Goal: Transaction & Acquisition: Purchase product/service

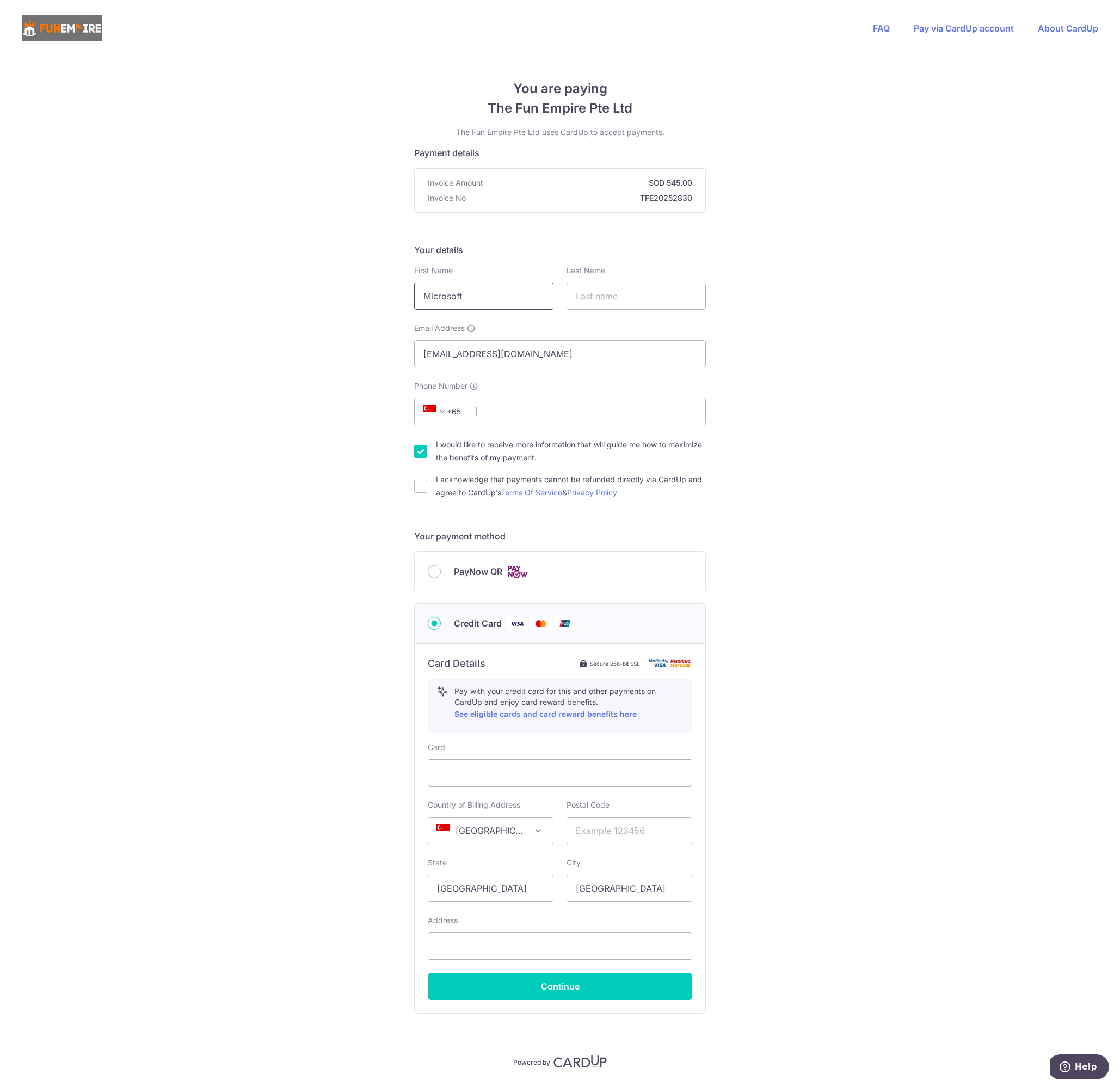
click at [511, 299] on input "Microsoft" at bounding box center [483, 296] width 140 height 27
drag, startPoint x: 511, startPoint y: 299, endPoint x: 314, endPoint y: 289, distance: 197.3
click at [314, 289] on div "You are paying The Fun Empire Pte Ltd The Fun Empire Pte Ltd uses CardUp to acc…" at bounding box center [560, 588] width 1120 height 1062
type input "[PERSON_NAME]"
type input "SHIRAI"
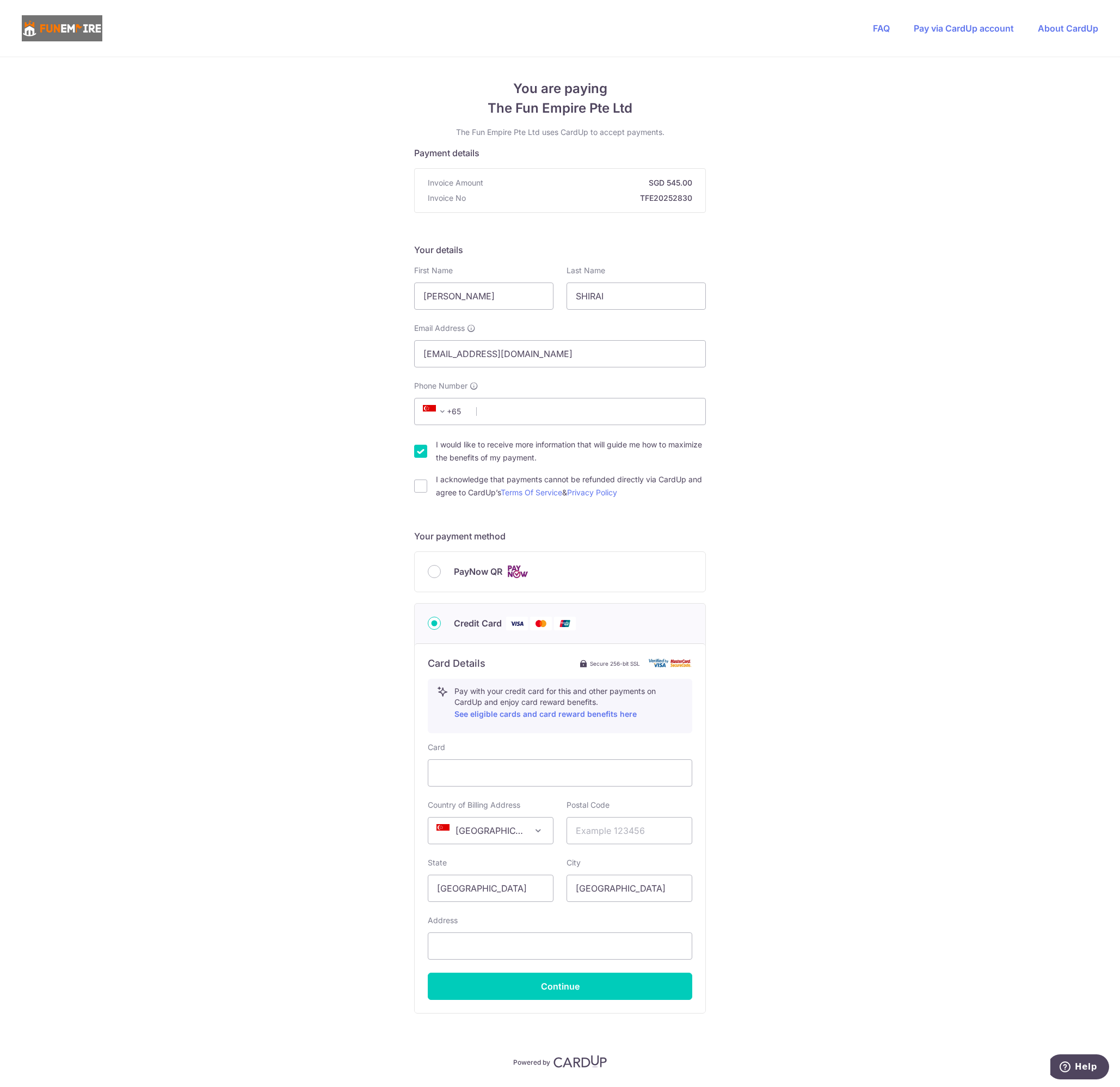
click at [552, 231] on form "Payment details Invoice Amount SGD 545.00 Invoice No TFE20252830 Your details F…" at bounding box center [559, 600] width 292 height 909
click at [465, 420] on span "+65" at bounding box center [445, 411] width 63 height 26
click at [465, 412] on span "+65" at bounding box center [444, 411] width 49 height 13
select select "114"
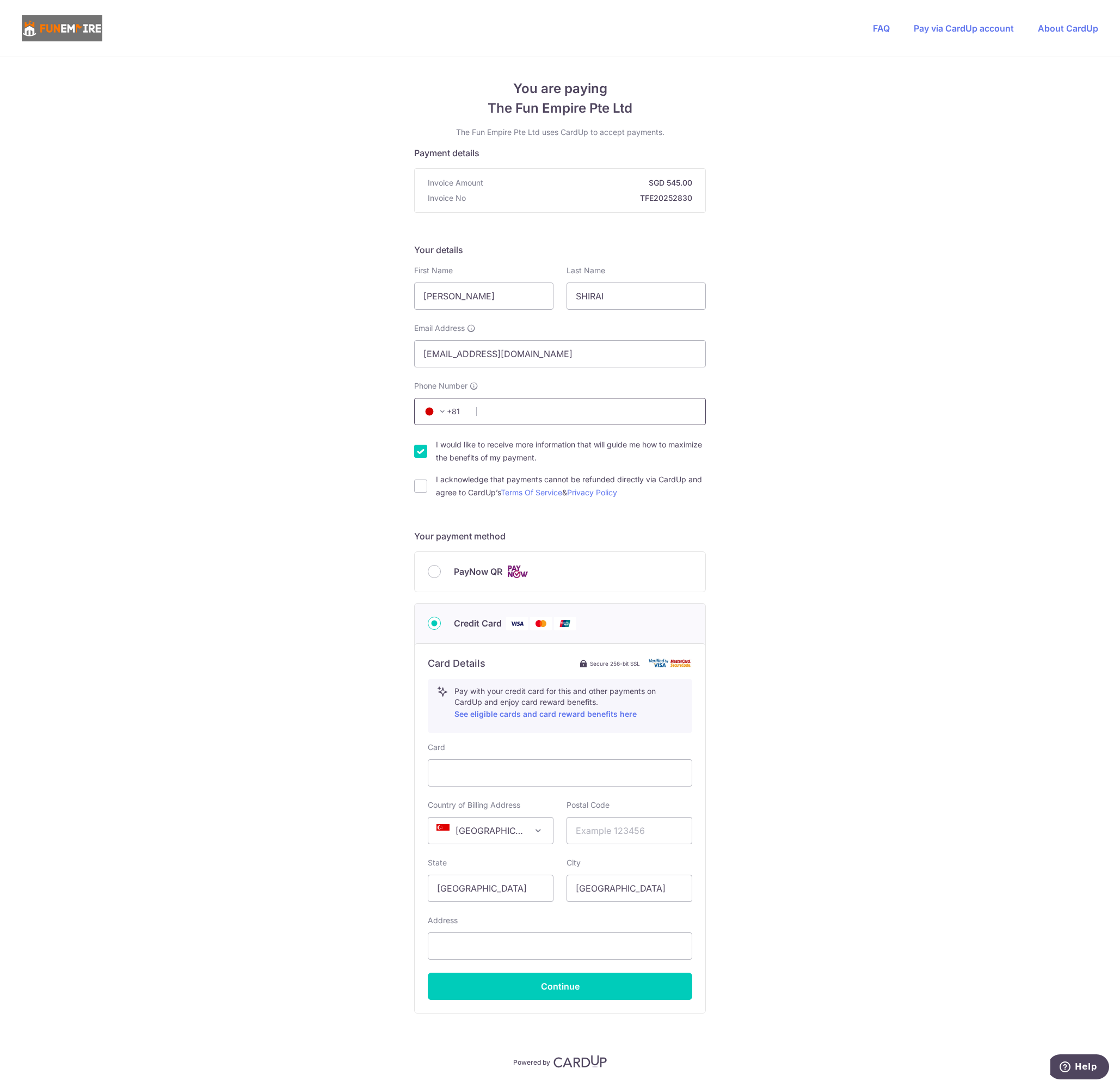
click at [515, 410] on input "Phone Number" at bounding box center [559, 411] width 292 height 27
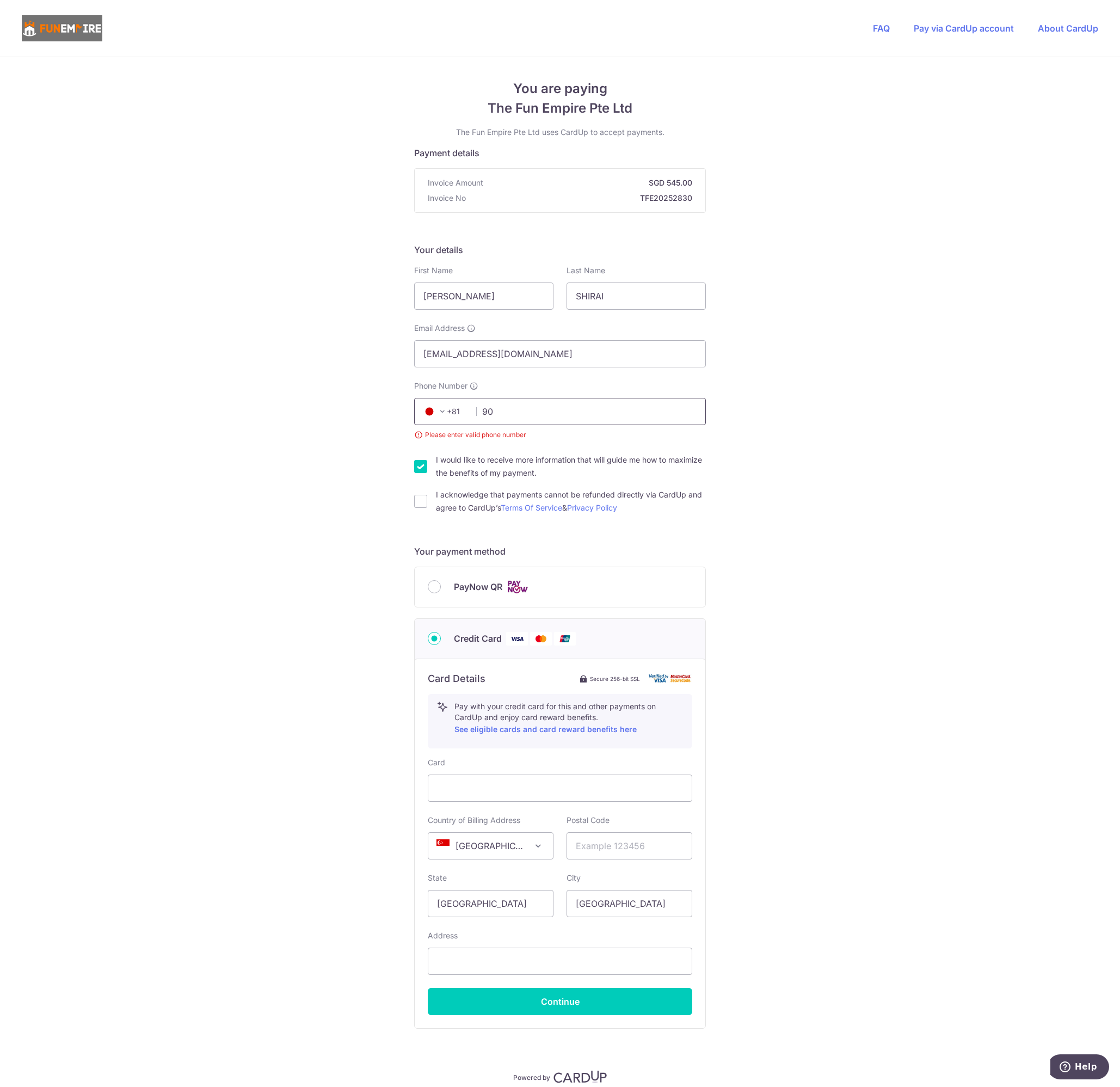
type input "9"
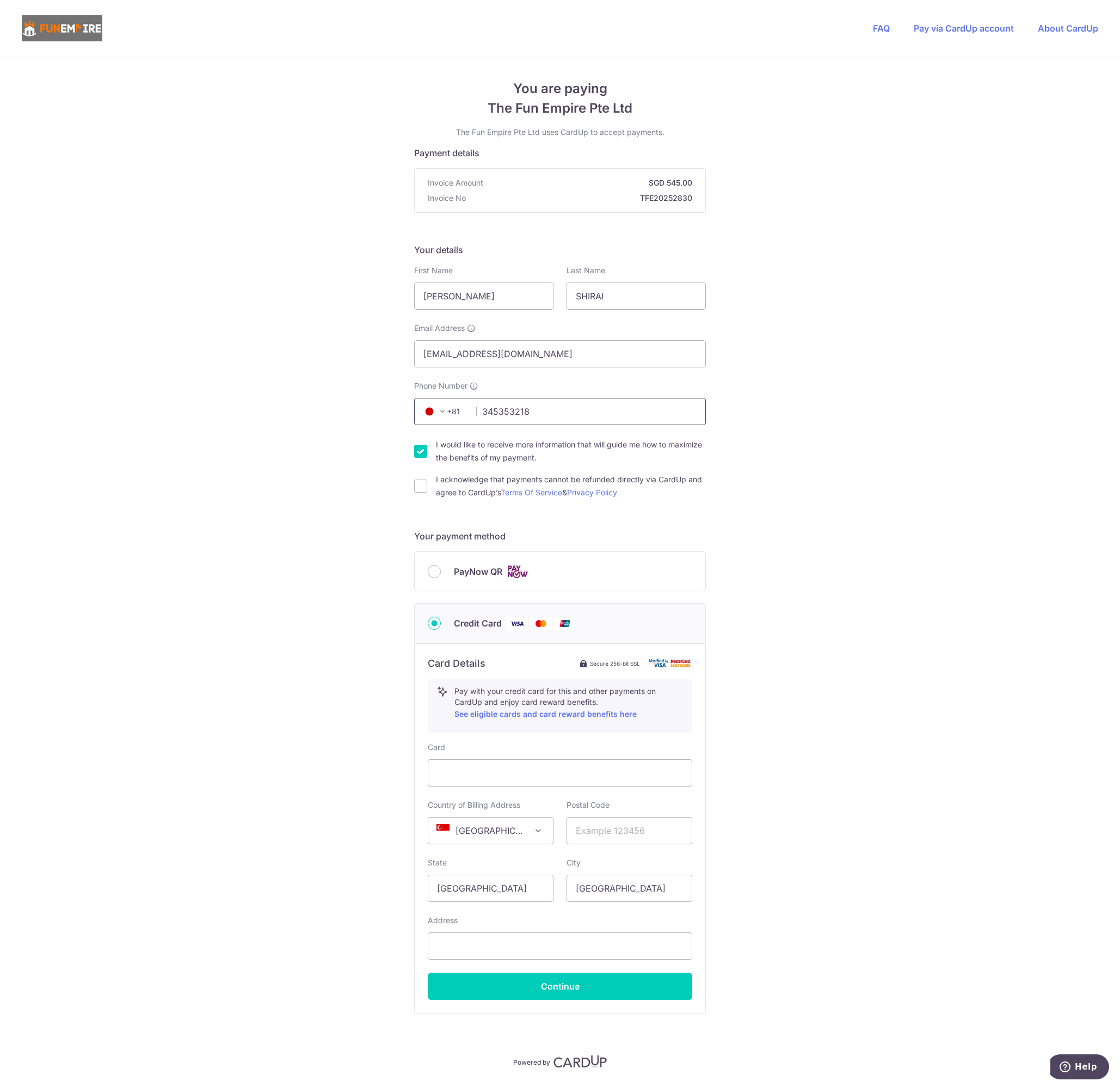
type input "345353218"
click at [416, 488] on input "I acknowledge that payments cannot be refunded directly via CardUp and agree to…" at bounding box center [420, 487] width 13 height 13
checkbox input "true"
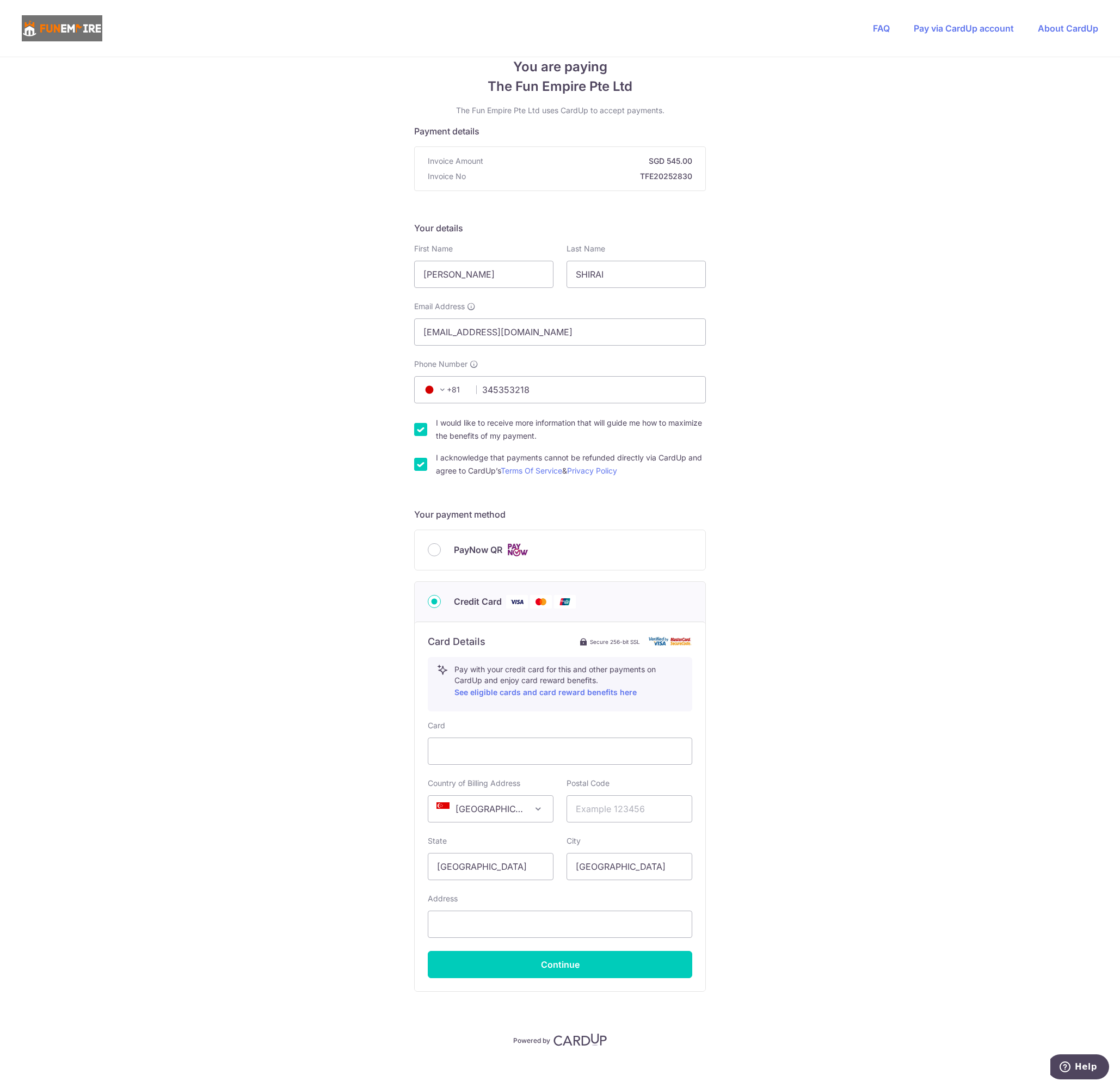
scroll to position [32, 0]
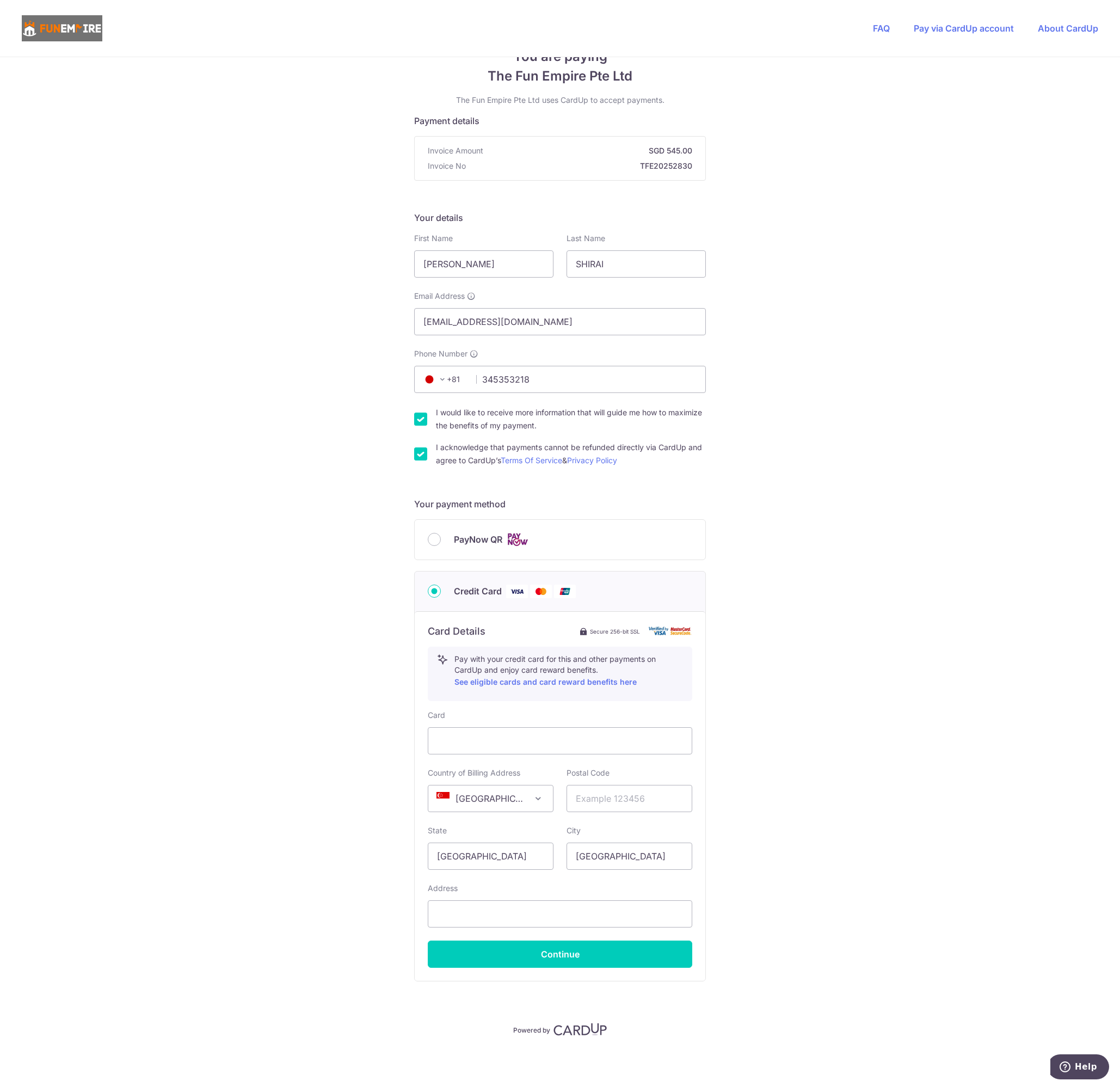
click at [510, 797] on span "[GEOGRAPHIC_DATA]" at bounding box center [491, 799] width 125 height 26
select select "JP"
click at [610, 809] on input "text" at bounding box center [629, 798] width 126 height 27
type input "2140014"
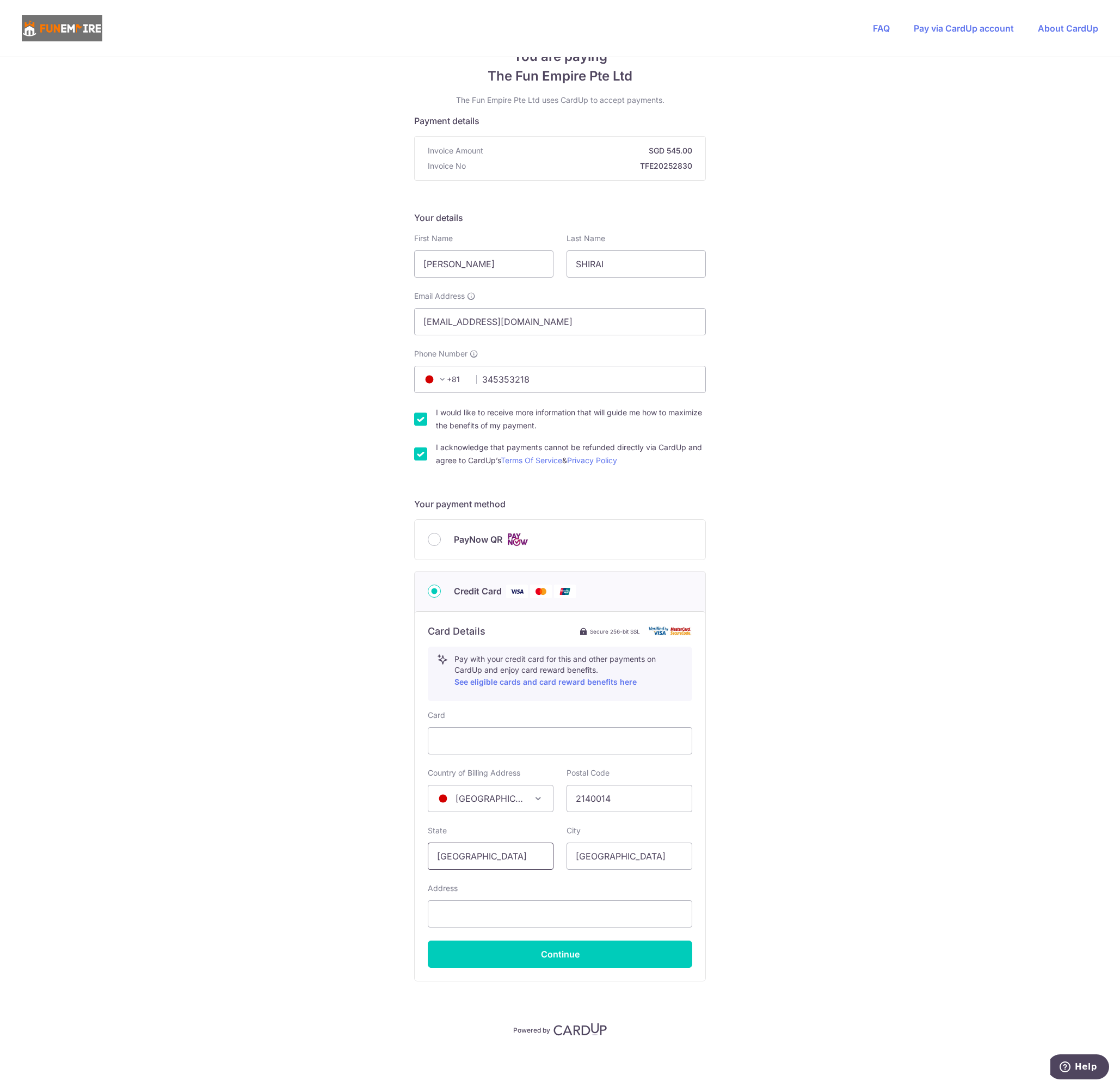
click at [510, 862] on input "[GEOGRAPHIC_DATA]" at bounding box center [491, 856] width 126 height 27
type input "S"
type input "Kanagawa"
click at [580, 853] on input "[GEOGRAPHIC_DATA]" at bounding box center [629, 856] width 126 height 27
drag, startPoint x: 624, startPoint y: 861, endPoint x: 504, endPoint y: 850, distance: 120.5
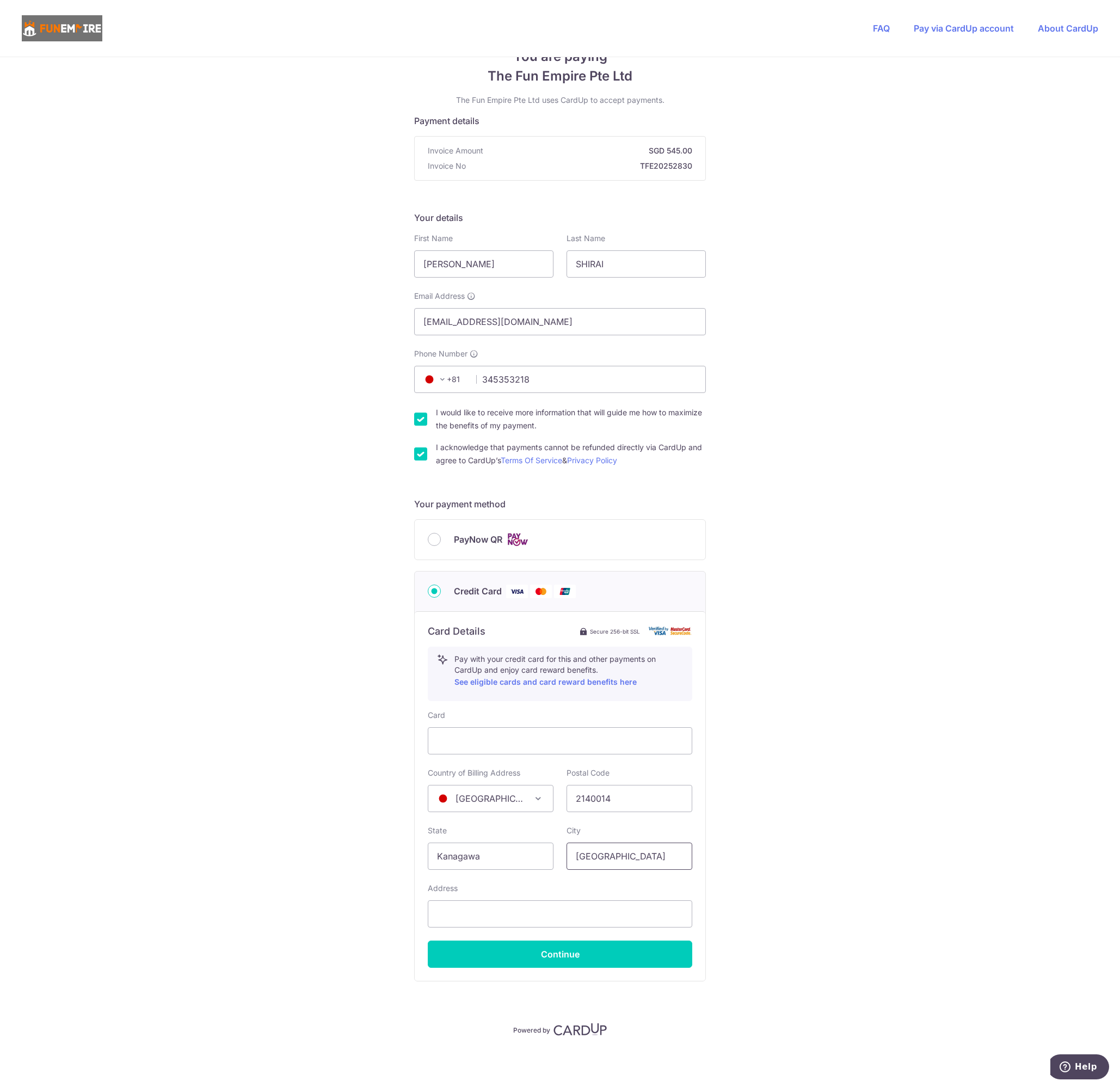
click at [504, 850] on div "State Kanagawa Please enter a valid state name City [GEOGRAPHIC_DATA]" at bounding box center [560, 847] width 278 height 45
type input "Kawasaki"
click at [503, 914] on input "text" at bounding box center [560, 914] width 264 height 27
click at [925, 836] on div "You are paying The Fun Empire Pte Ltd The Fun Empire Pte Ltd uses CardUp to acc…" at bounding box center [560, 556] width 1120 height 1062
click at [594, 907] on input "[PHONE_NUMBER] No" at bounding box center [560, 914] width 264 height 27
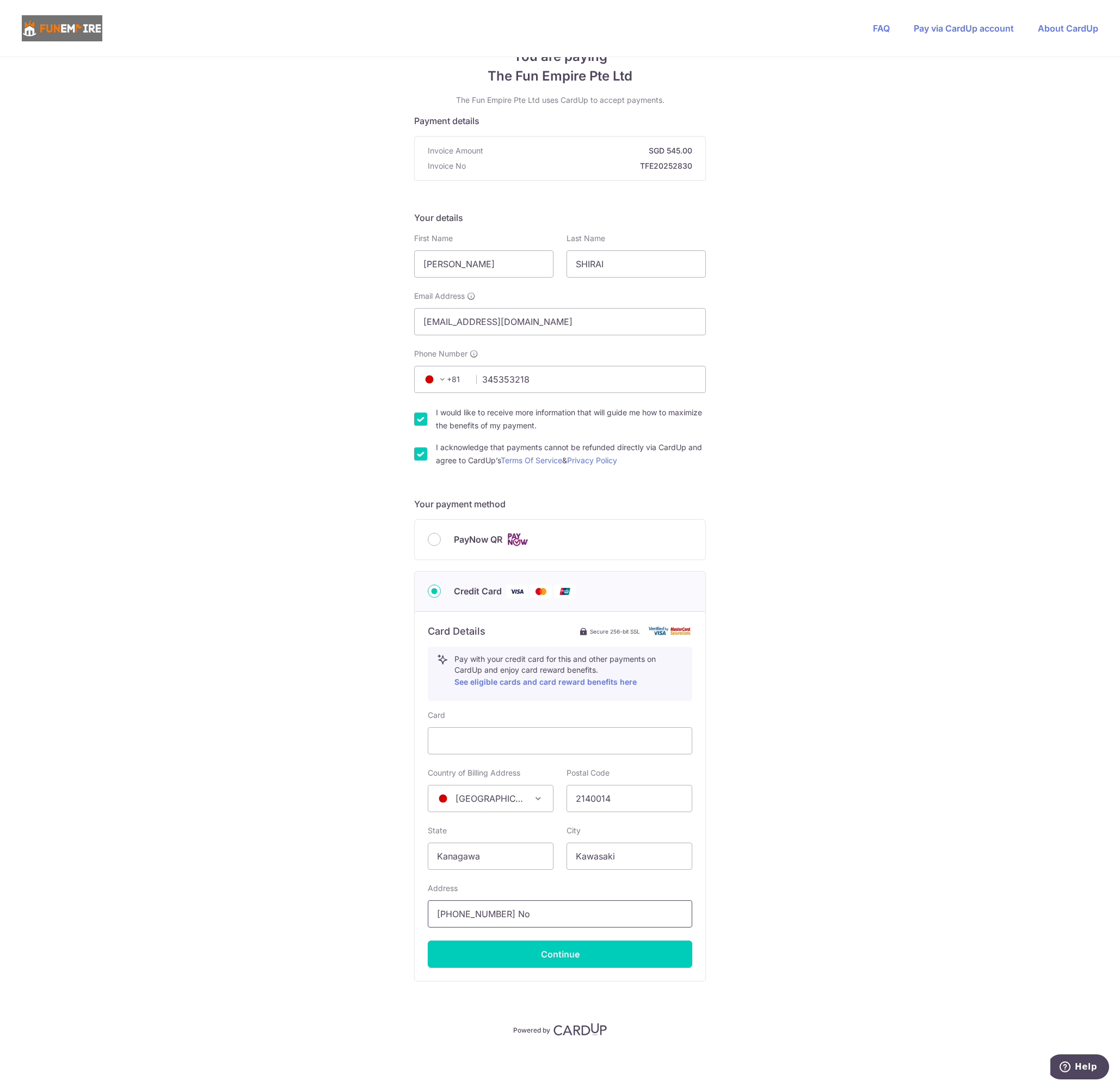
type input "[PHONE_NUMBER] Noborito"
select select "81"
click at [449, 375] on span "+44" at bounding box center [444, 379] width 49 height 13
click at [457, 377] on span "+44" at bounding box center [444, 379] width 49 height 13
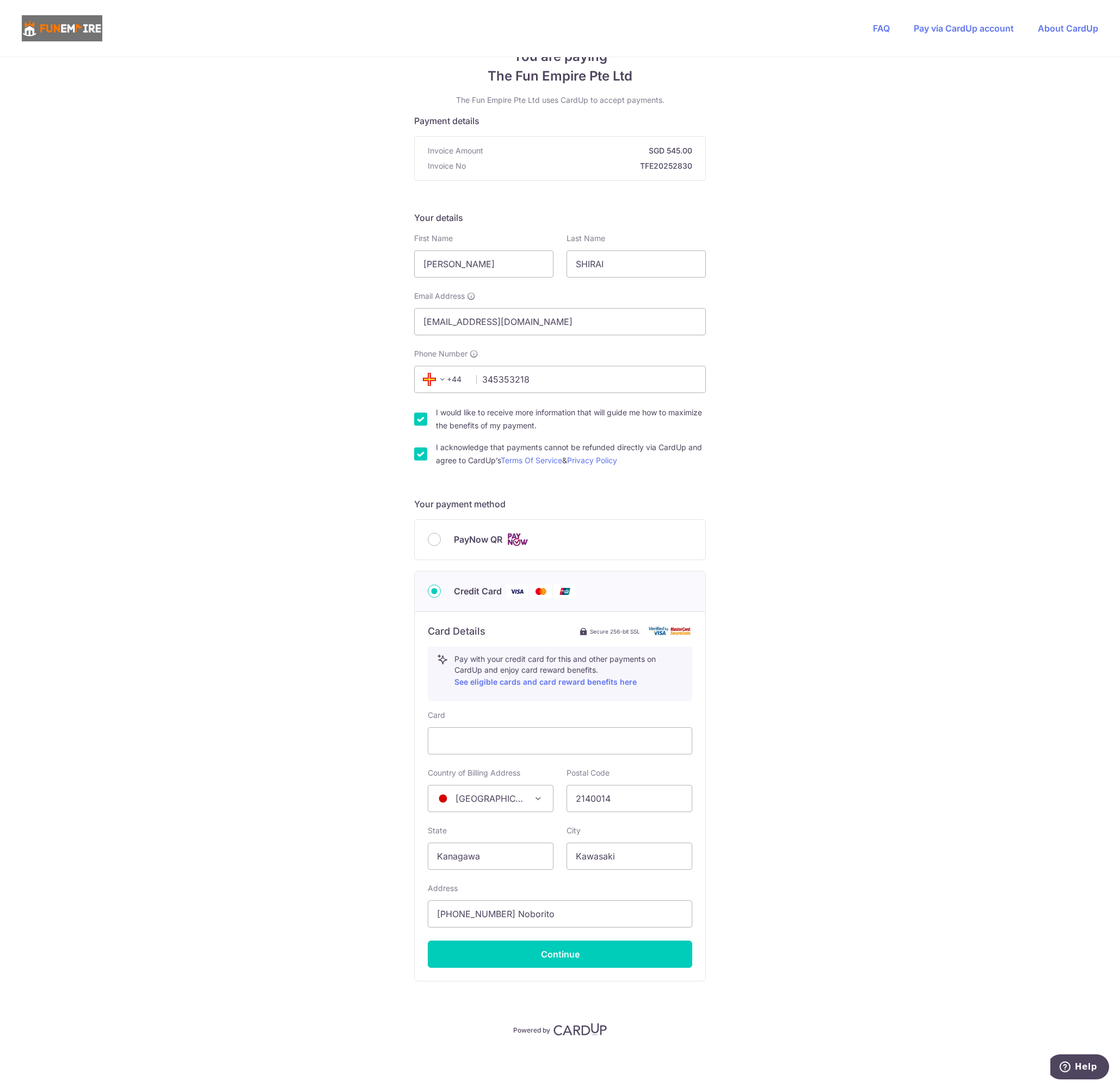
click at [454, 379] on span "+44" at bounding box center [444, 379] width 49 height 13
type input "じ"
type input "japa"
select select "114"
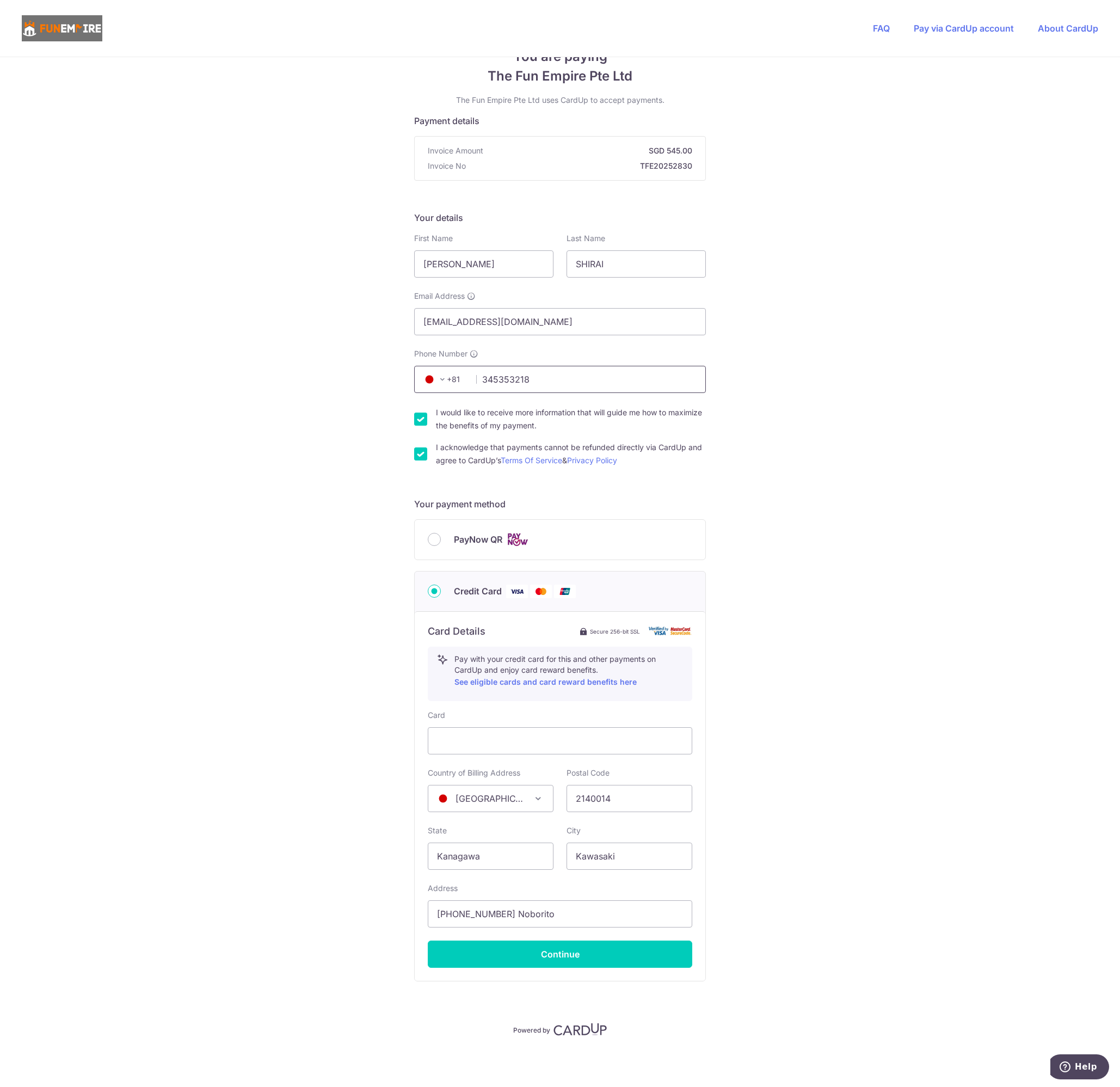
click at [492, 377] on input "345353218" at bounding box center [559, 379] width 292 height 27
click at [855, 414] on div "You are paying The Fun Empire Pte Ltd The Fun Empire Pte Ltd uses CardUp to acc…" at bounding box center [560, 556] width 1120 height 1062
click at [546, 962] on button "Continue" at bounding box center [560, 954] width 264 height 27
type input "**** 0129"
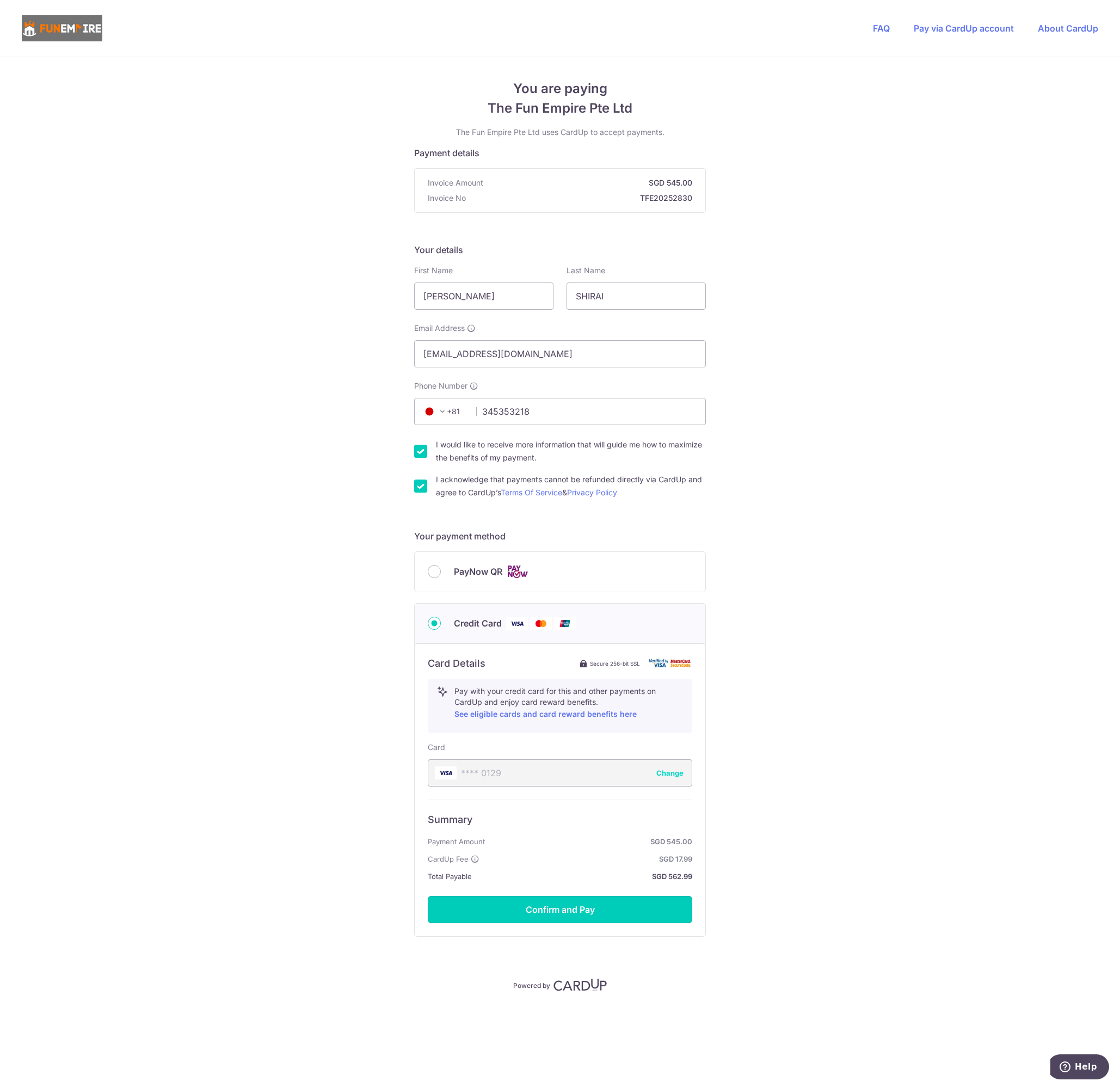
click at [558, 909] on button "Confirm and Pay" at bounding box center [560, 909] width 264 height 27
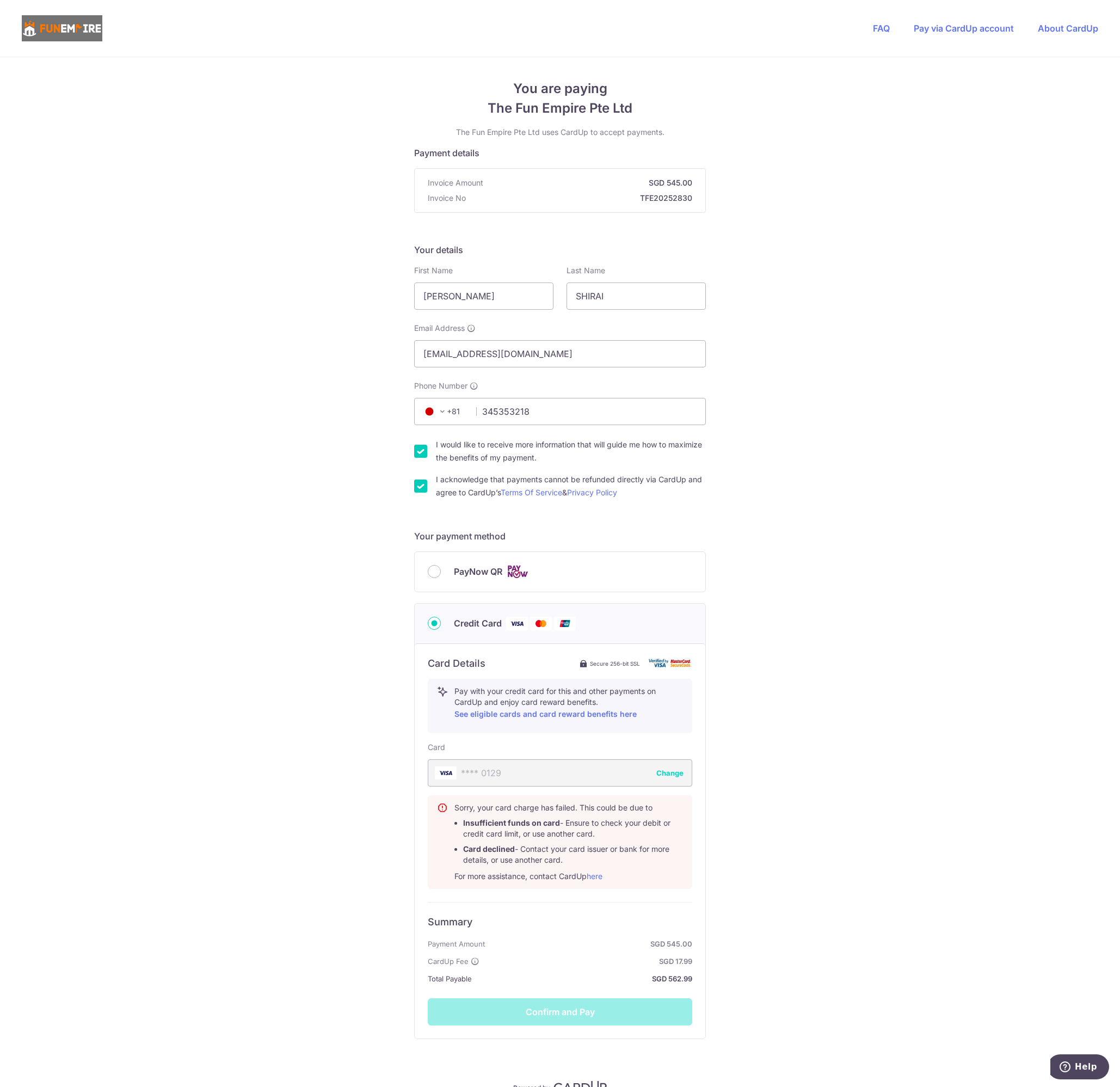
scroll to position [58, 0]
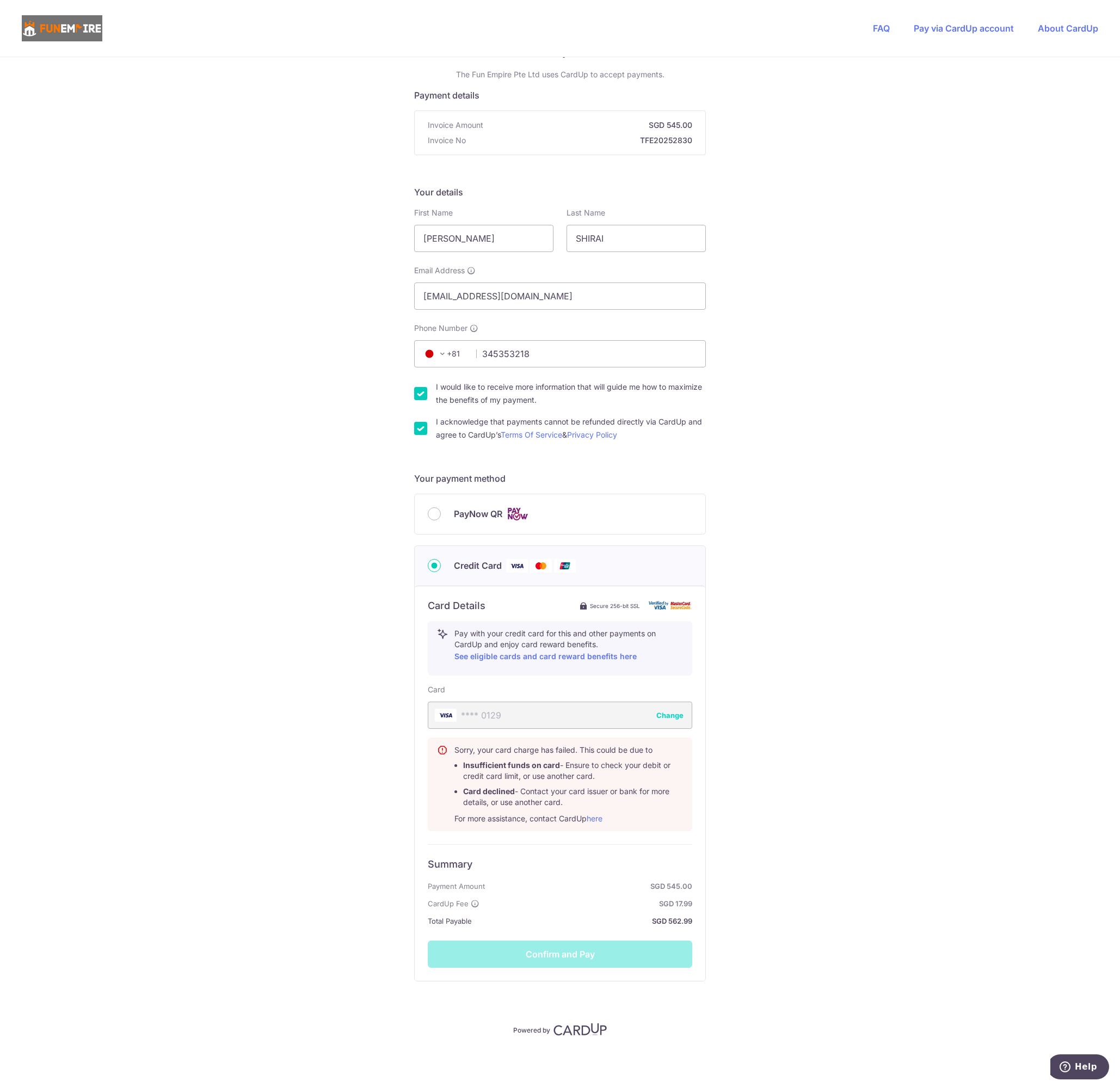
click at [487, 713] on div "**** 0129 Change" at bounding box center [560, 714] width 264 height 27
click at [667, 716] on button "Change" at bounding box center [670, 714] width 27 height 11
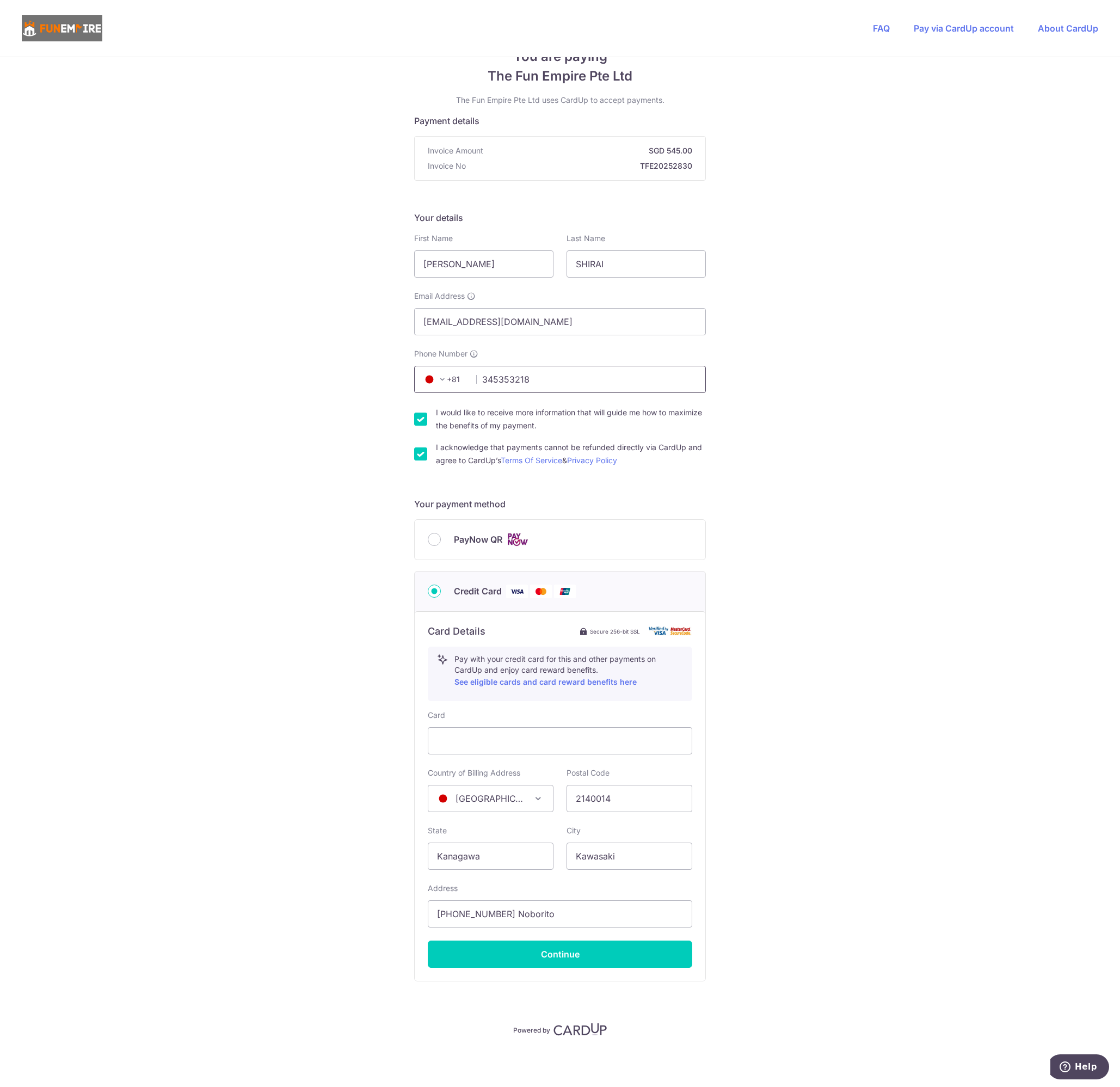
drag, startPoint x: 535, startPoint y: 375, endPoint x: 451, endPoint y: 377, distance: 84.0
click at [451, 377] on div "+376 +971 +93 +1268 +1264 +355 +374 +244 +0 +54 +1684 +43 +61 +297 +358 +994 +3…" at bounding box center [559, 379] width 292 height 27
type input "8"
type input "8041769361"
click at [776, 482] on div "You are paying The Fun Empire Pte Ltd The Fun Empire Pte Ltd uses CardUp to acc…" at bounding box center [560, 556] width 1120 height 1062
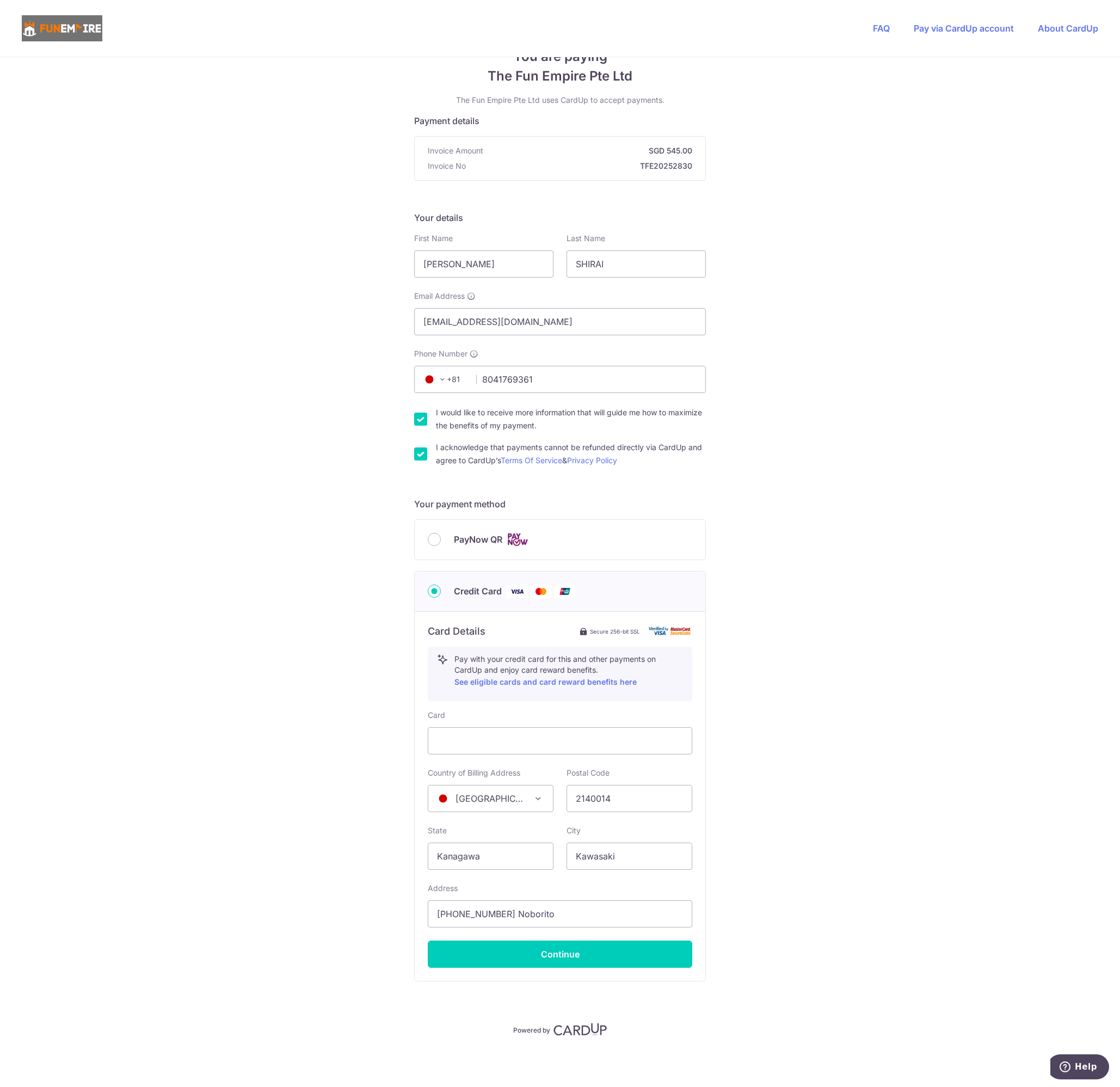
click at [733, 833] on div "You are paying The Fun Empire Pte Ltd The Fun Empire Pte Ltd uses CardUp to acc…" at bounding box center [560, 556] width 1120 height 1062
click at [595, 954] on button "Continue" at bounding box center [560, 954] width 264 height 27
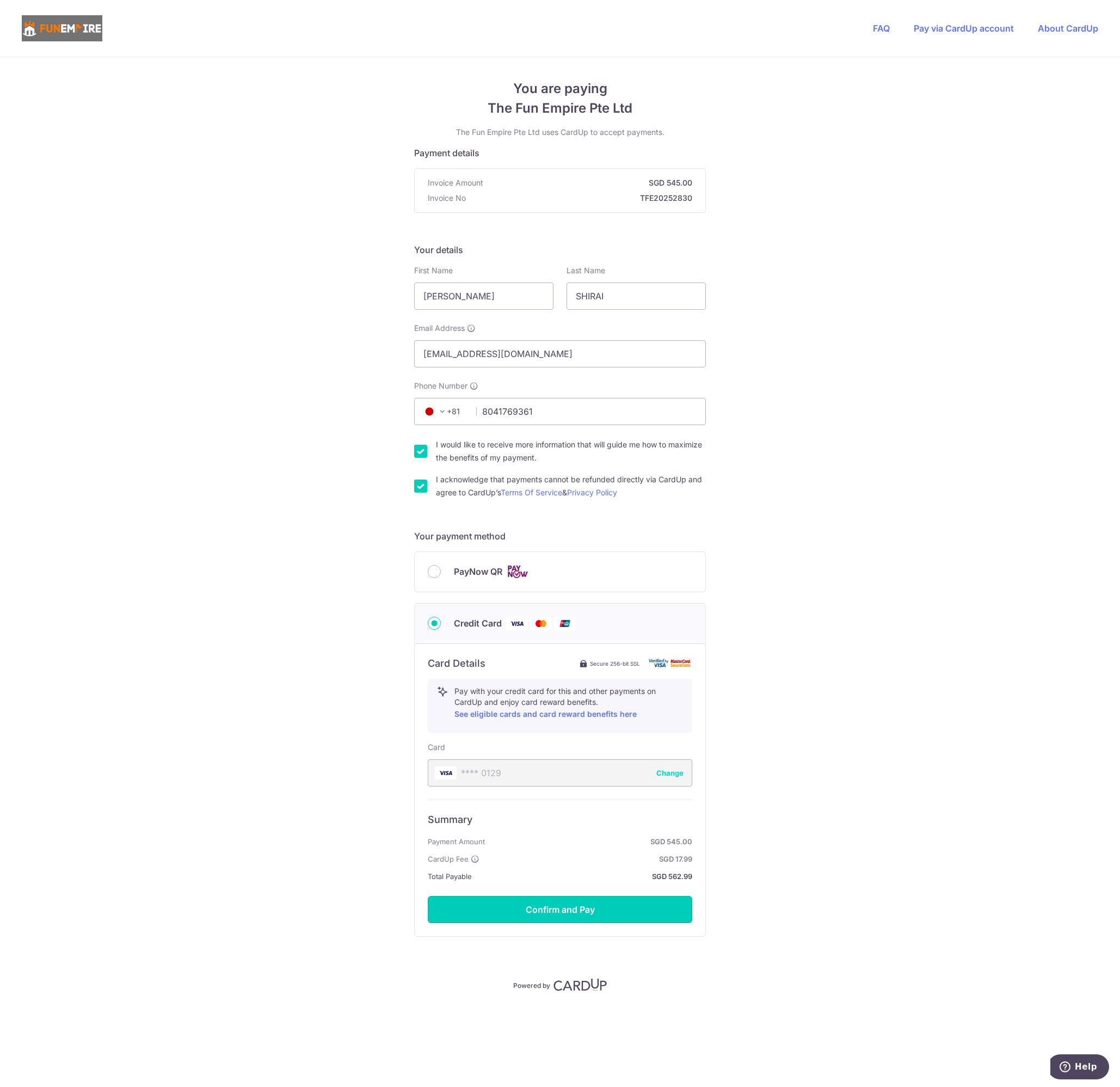
click at [561, 908] on button "Confirm and Pay" at bounding box center [560, 909] width 264 height 27
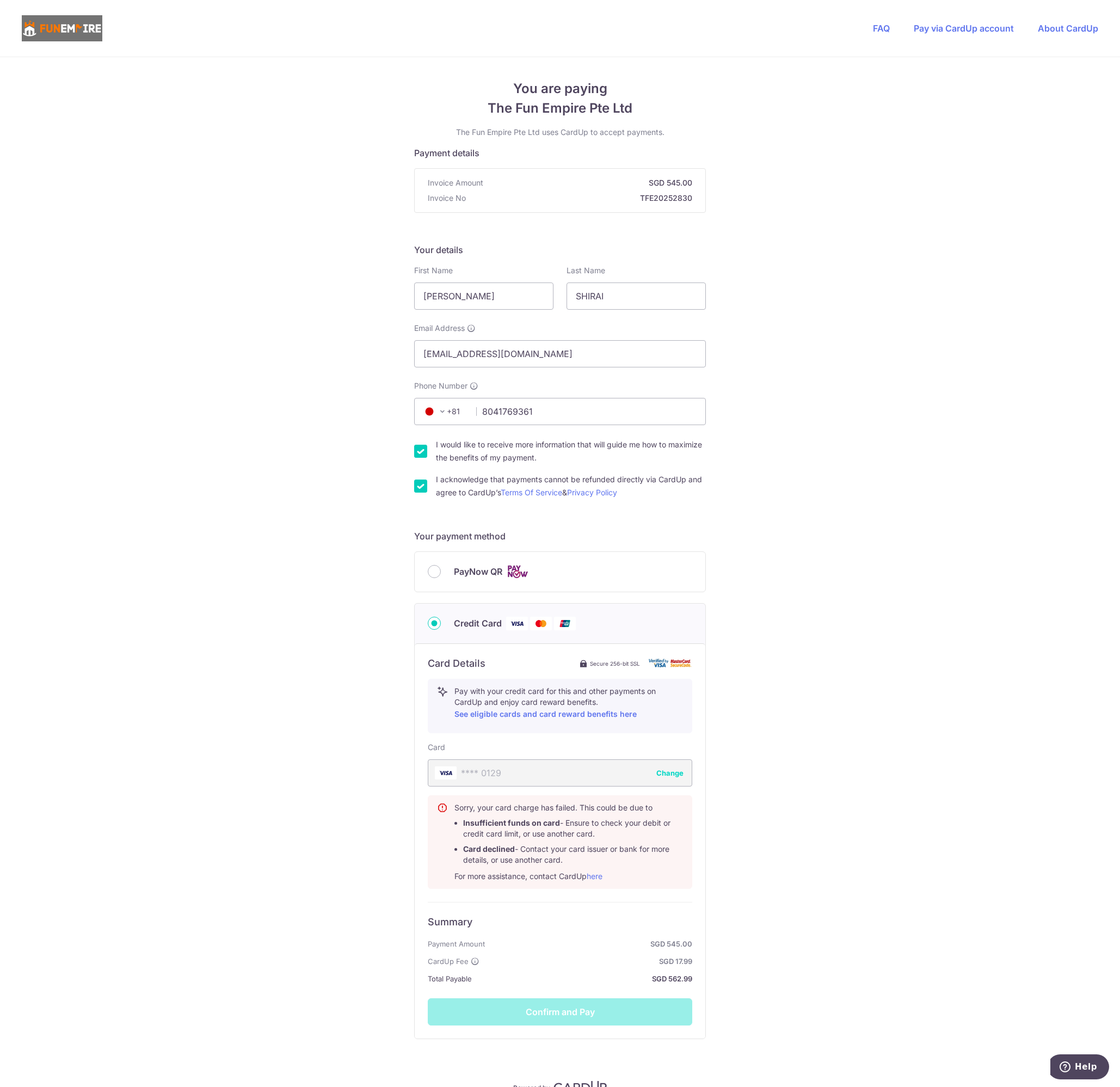
click at [543, 771] on div "**** 0129 Change" at bounding box center [560, 772] width 264 height 27
click at [670, 771] on button "Change" at bounding box center [670, 772] width 27 height 11
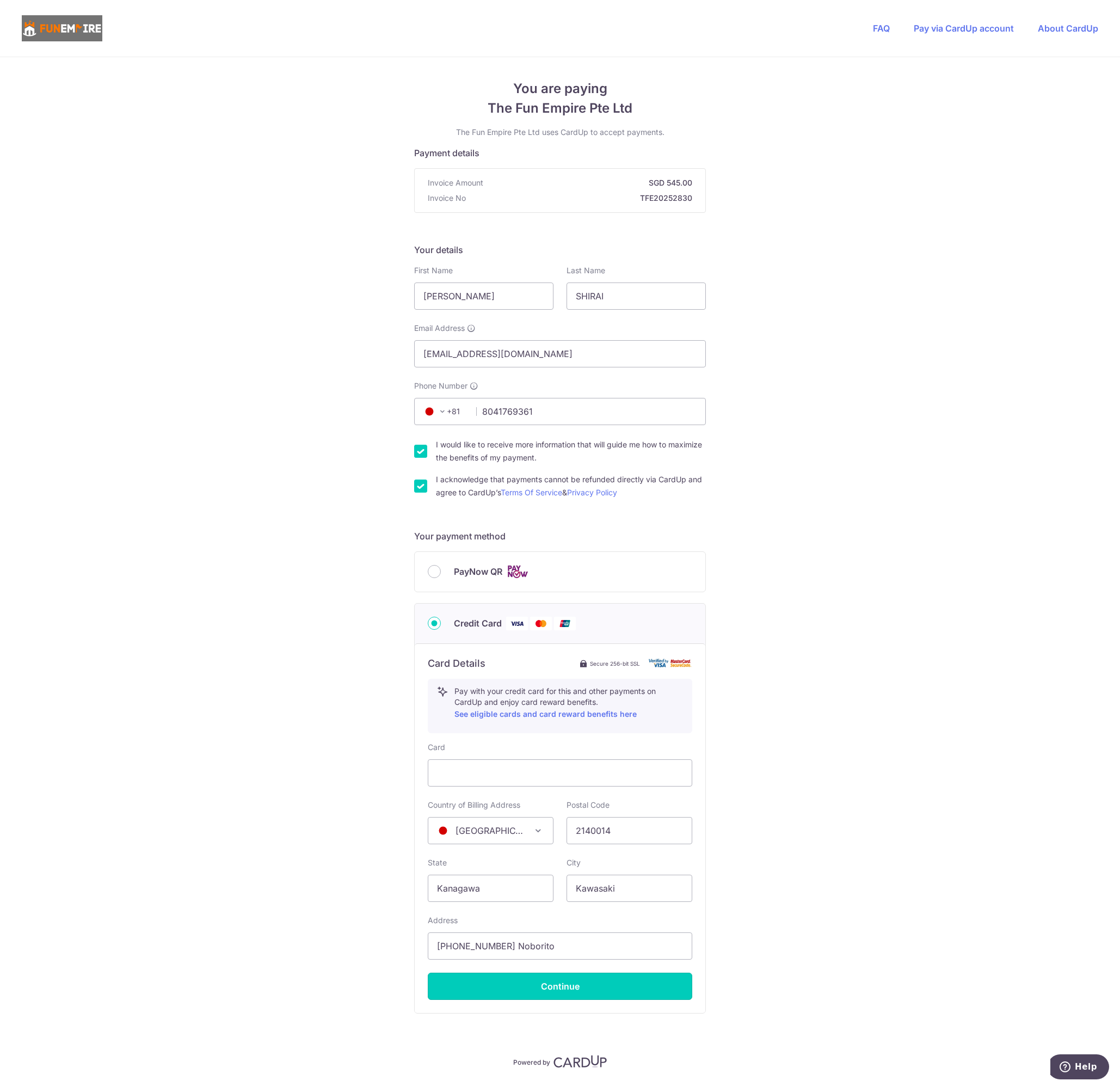
click at [600, 992] on button "Continue" at bounding box center [560, 986] width 264 height 27
type input "**** 9092"
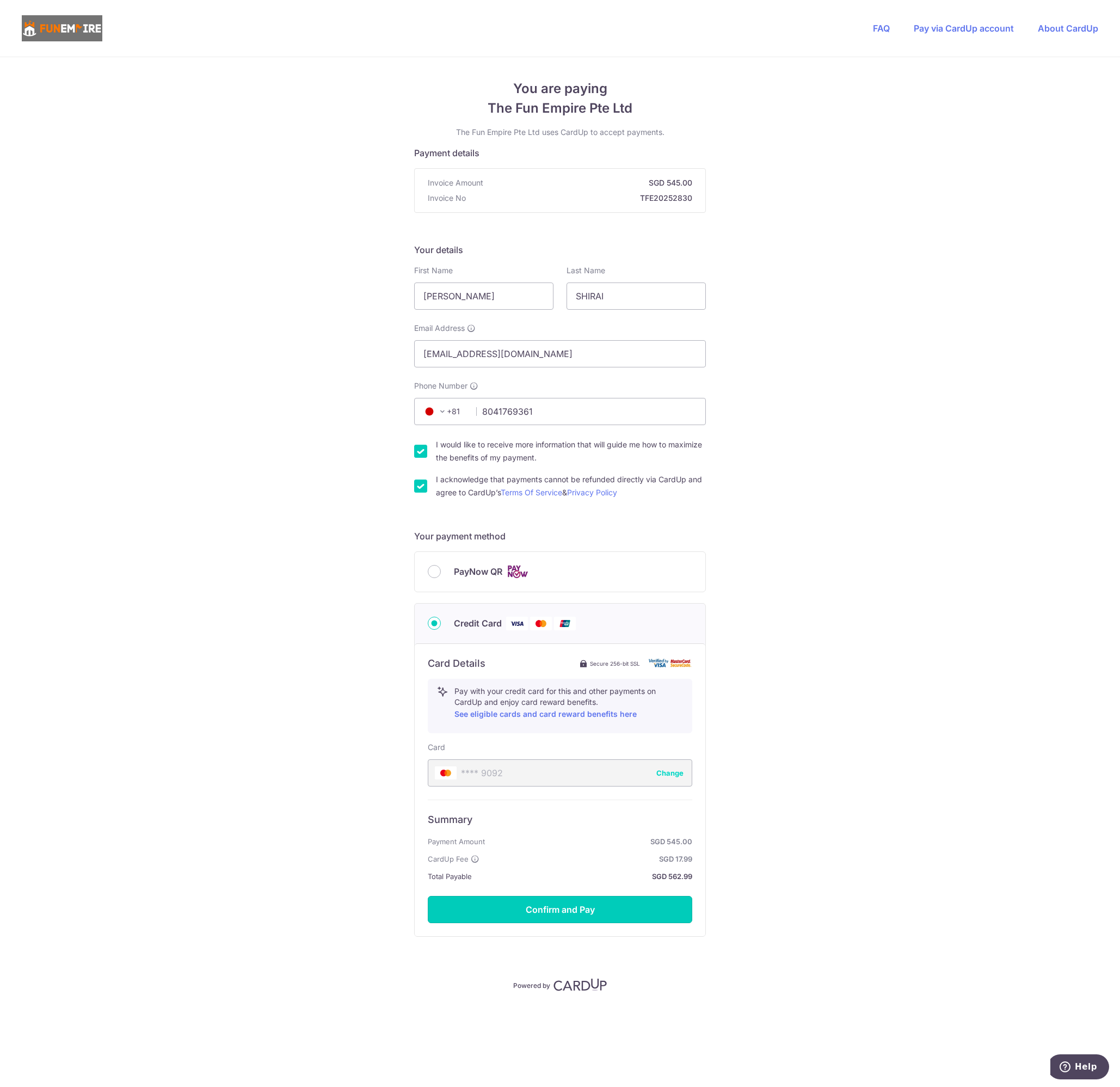
click at [540, 914] on button "Confirm and Pay" at bounding box center [560, 909] width 264 height 27
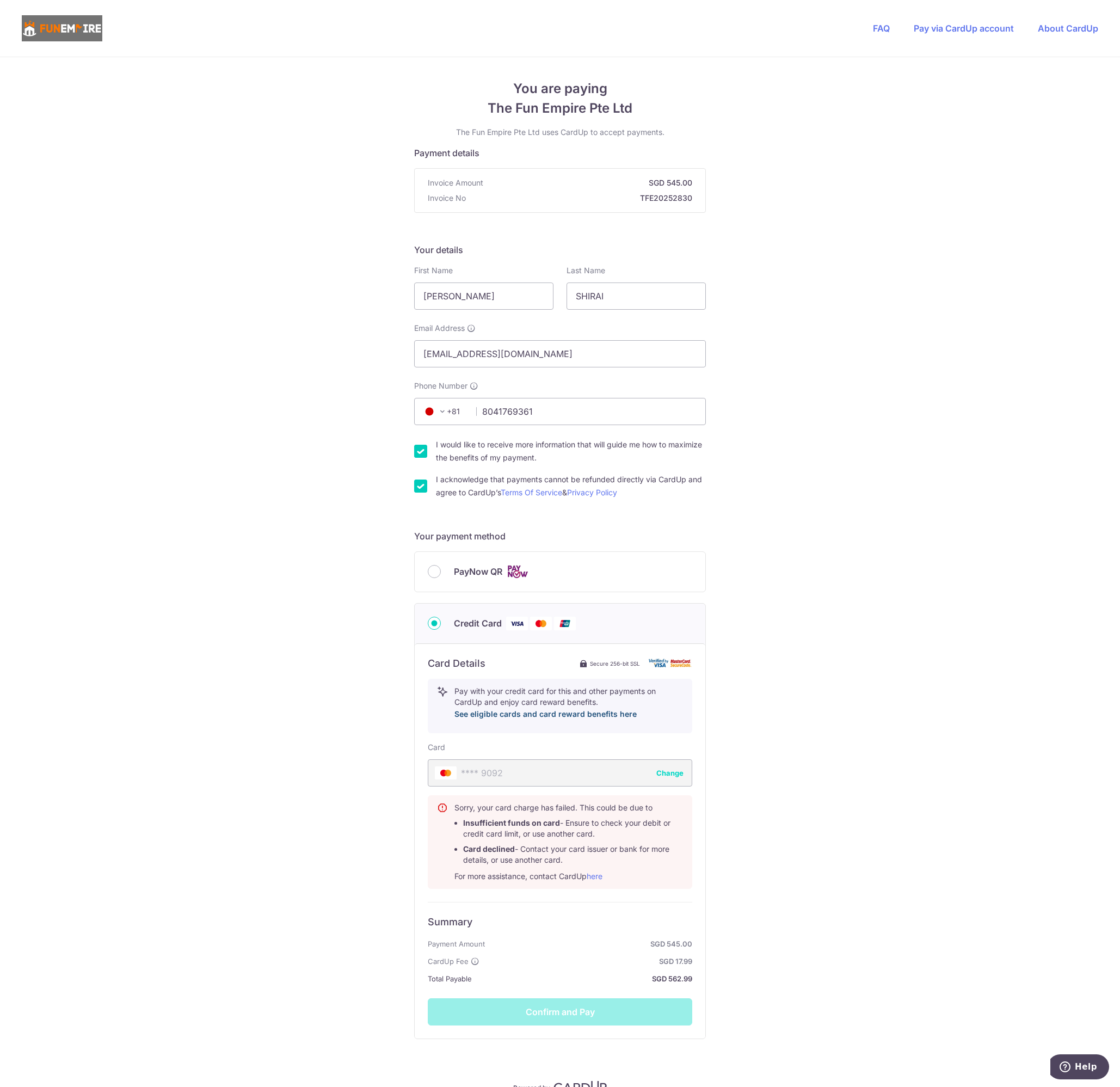
click at [564, 712] on link "See eligible cards and card reward benefits here" at bounding box center [545, 714] width 183 height 9
click at [486, 714] on link "See eligible cards and card reward benefits here" at bounding box center [545, 714] width 183 height 9
click at [889, 26] on link "FAQ" at bounding box center [881, 28] width 17 height 11
click at [481, 572] on span "PayNow QR" at bounding box center [478, 572] width 49 height 13
click at [441, 572] on input "PayNow QR" at bounding box center [434, 572] width 13 height 13
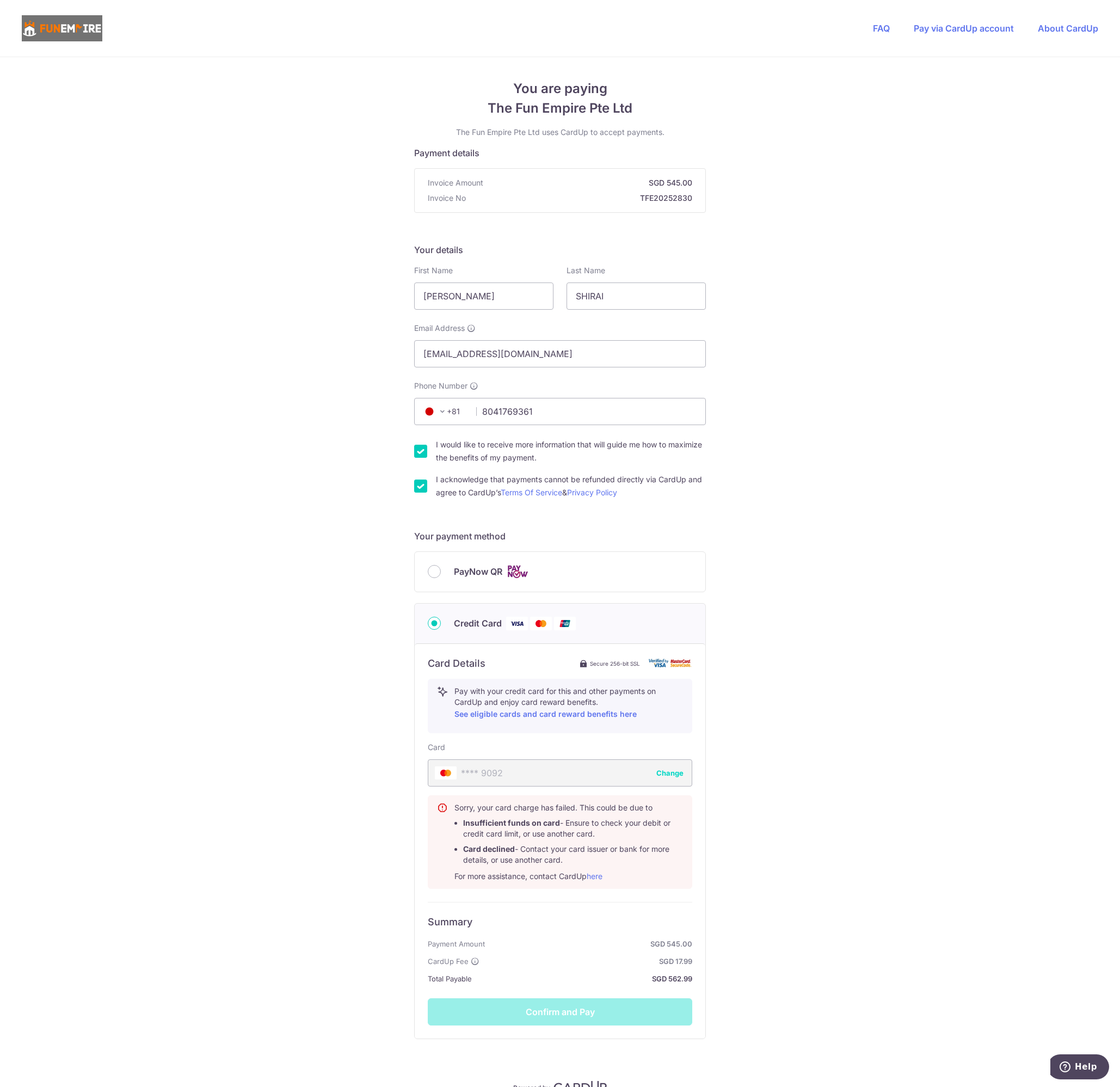
radio input "true"
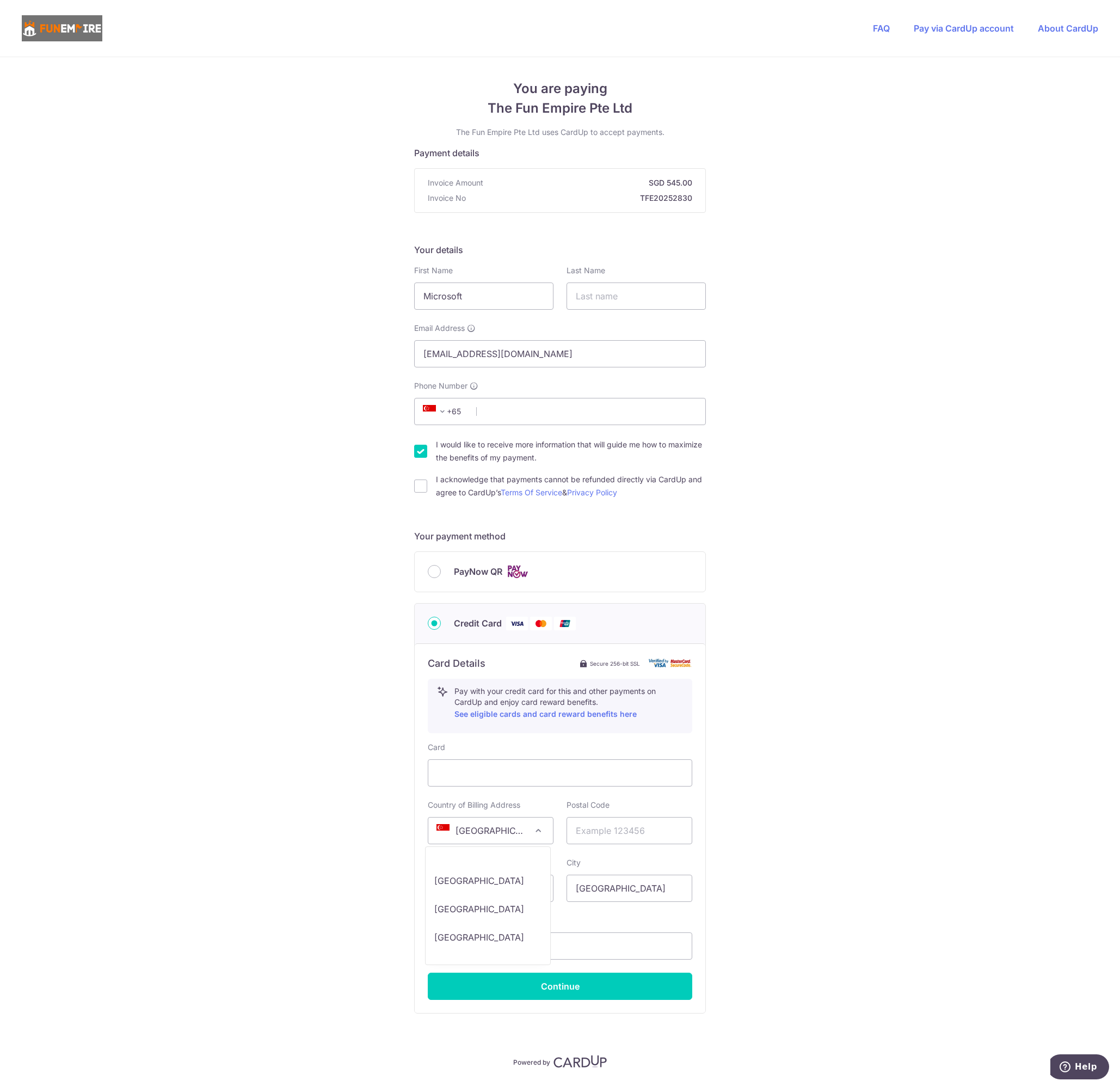
click at [515, 833] on span "[GEOGRAPHIC_DATA]" at bounding box center [491, 831] width 125 height 26
click at [218, 767] on div "You are paying The Fun Empire Pte Ltd The Fun Empire Pte Ltd uses CardUp to acc…" at bounding box center [560, 588] width 1120 height 1062
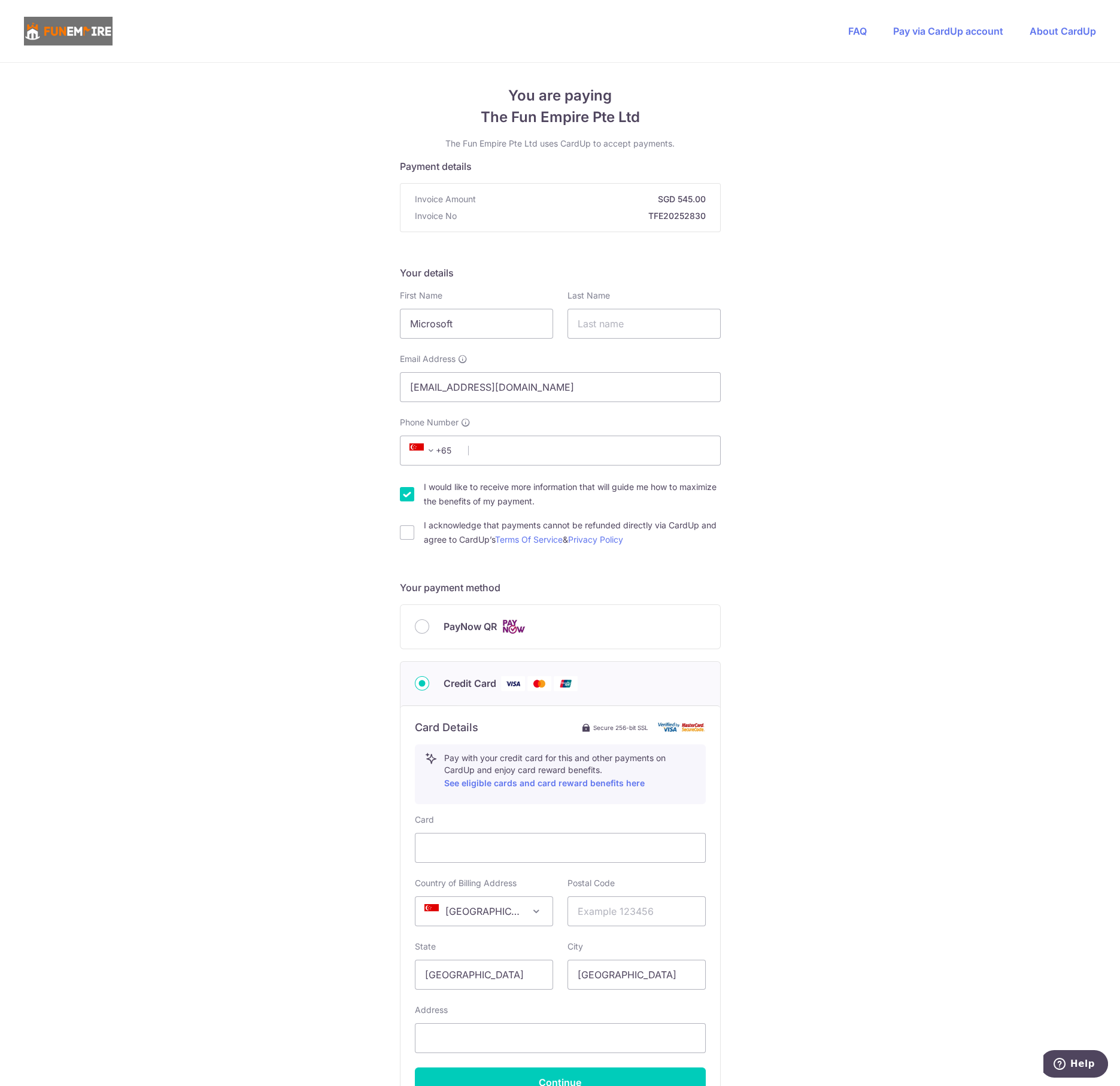
scroll to position [0, 0]
